Goal: Information Seeking & Learning: Compare options

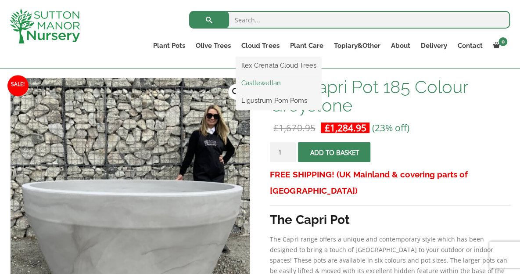
click at [269, 80] on link "Castlewellan" at bounding box center [278, 82] width 85 height 13
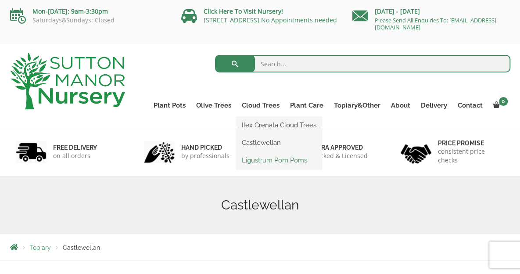
click at [267, 159] on link "Ligustrum Pom Poms" at bounding box center [278, 160] width 85 height 13
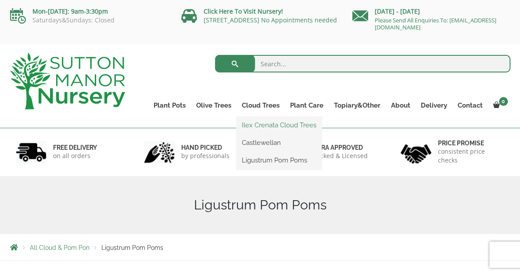
click at [269, 121] on link "Ilex Crenata Cloud Trees" at bounding box center [278, 124] width 85 height 13
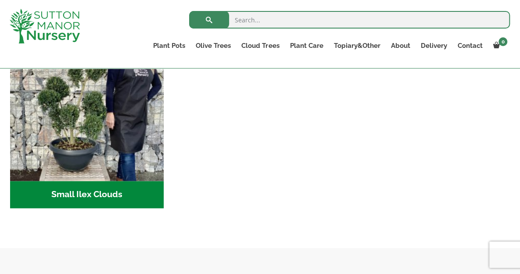
scroll to position [409, 0]
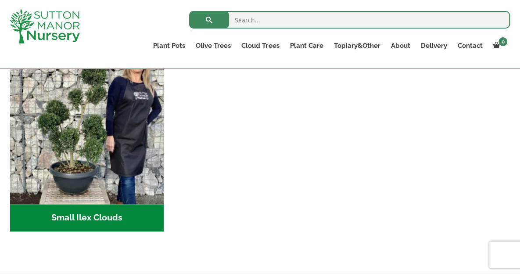
click at [121, 218] on h2 "Small Ilex Clouds (54)" at bounding box center [87, 217] width 154 height 27
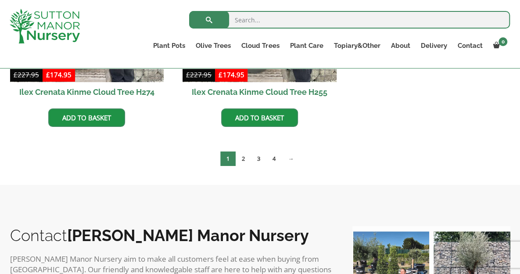
scroll to position [1453, 0]
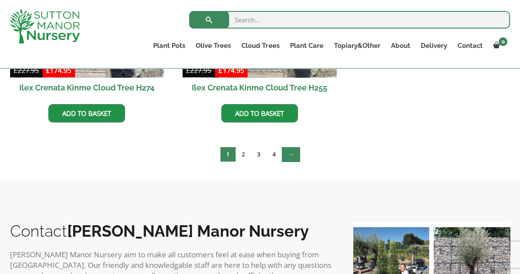
click at [292, 154] on link "→" at bounding box center [291, 154] width 18 height 14
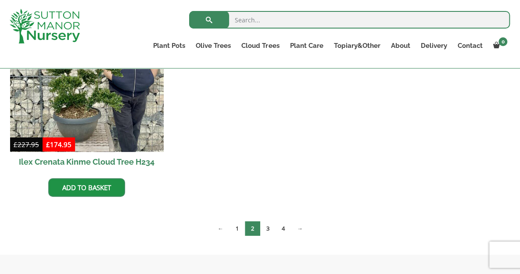
scroll to position [1379, 0]
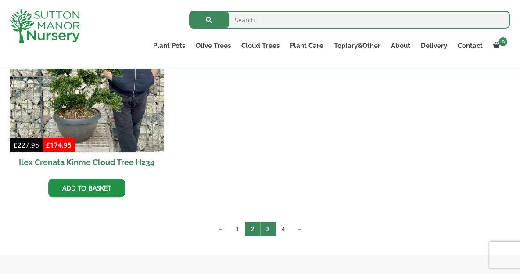
click at [266, 230] on link "3" at bounding box center [267, 228] width 15 height 14
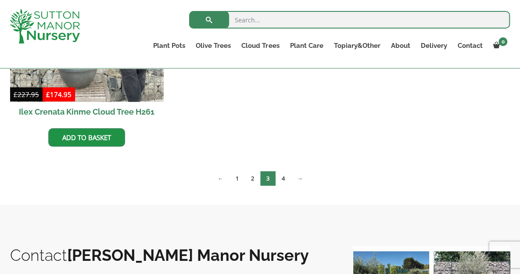
scroll to position [1432, 0]
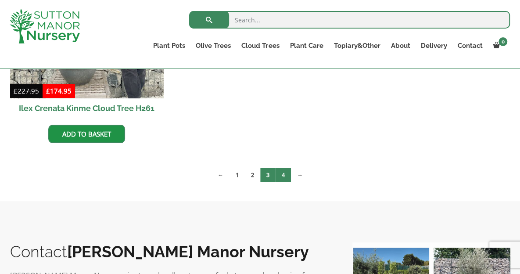
click at [282, 178] on link "4" at bounding box center [282, 175] width 15 height 14
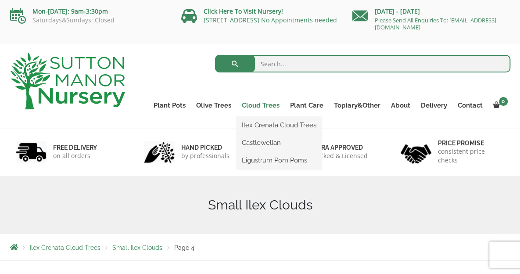
click at [265, 104] on link "Cloud Trees" at bounding box center [260, 105] width 48 height 12
click at [297, 161] on link "Ligustrum Pom Poms" at bounding box center [278, 160] width 85 height 13
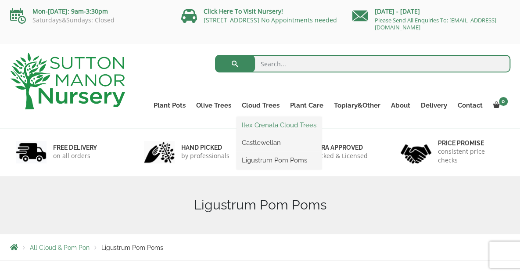
click at [302, 123] on link "Ilex Crenata Cloud Trees" at bounding box center [278, 124] width 85 height 13
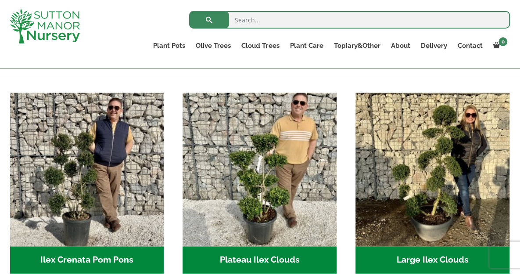
scroll to position [168, 0]
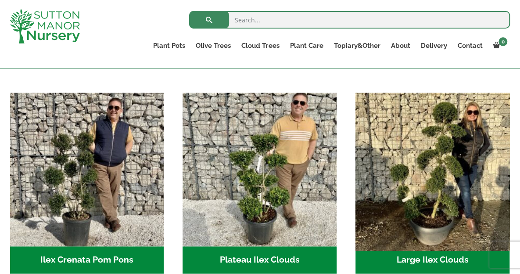
click at [456, 213] on img "Visit product category Large Ilex Clouds" at bounding box center [431, 169] width 161 height 161
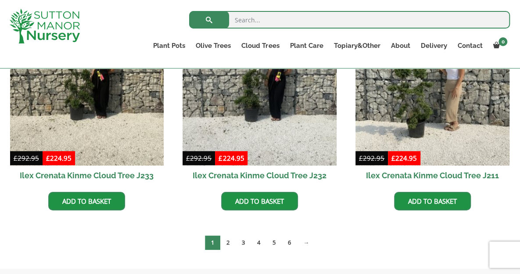
scroll to position [230, 0]
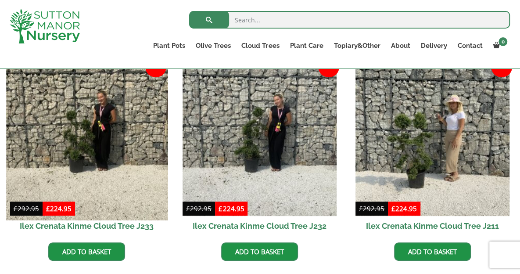
click at [113, 156] on img at bounding box center [86, 138] width 161 height 161
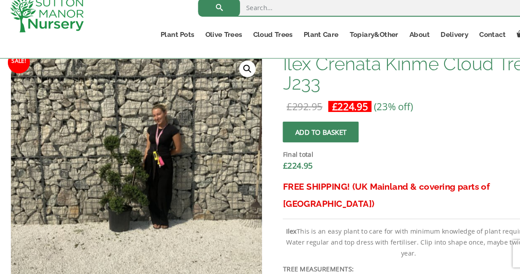
scroll to position [282, 0]
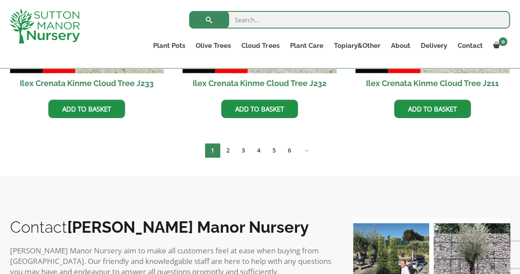
scroll to position [367, 0]
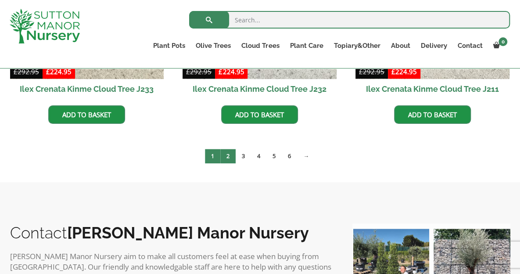
click at [224, 157] on link "2" at bounding box center [227, 156] width 15 height 14
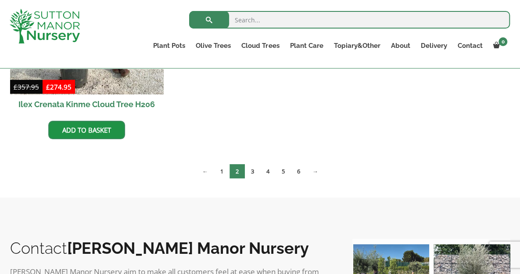
scroll to position [783, 0]
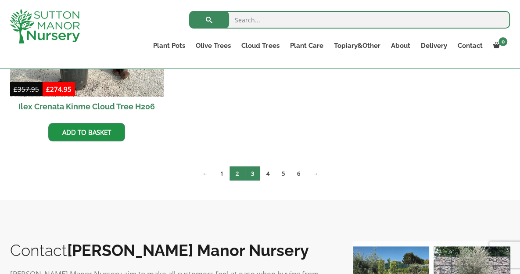
click at [250, 178] on link "3" at bounding box center [252, 173] width 15 height 14
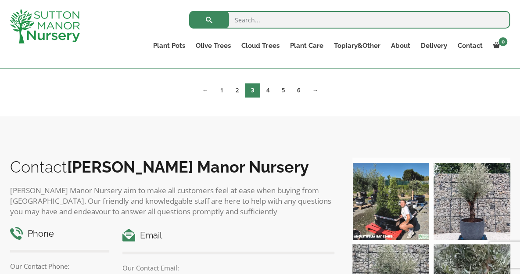
scroll to position [632, 0]
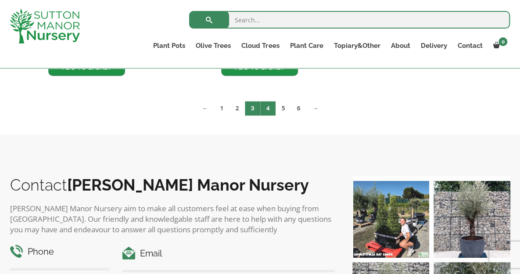
click at [272, 106] on link "4" at bounding box center [267, 108] width 15 height 14
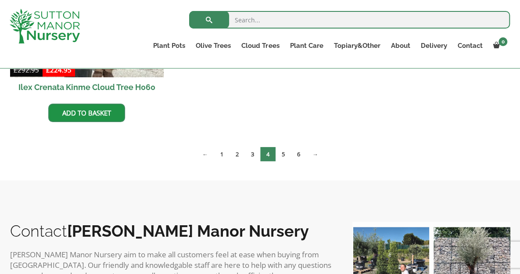
scroll to position [804, 0]
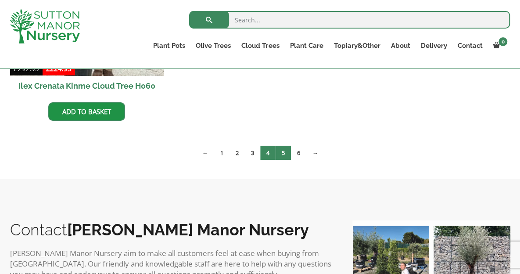
click at [285, 152] on link "5" at bounding box center [282, 153] width 15 height 14
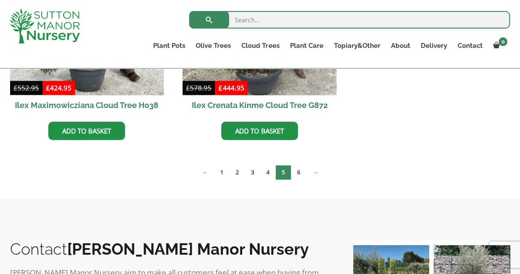
scroll to position [350, 0]
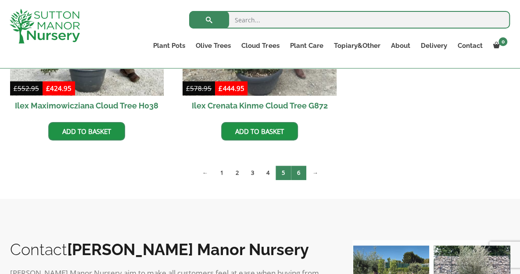
click at [296, 178] on link "6" at bounding box center [298, 172] width 15 height 14
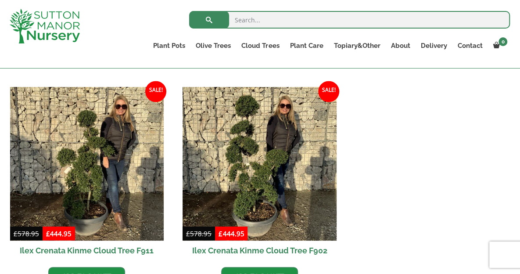
scroll to position [641, 0]
